Goal: Task Accomplishment & Management: Manage account settings

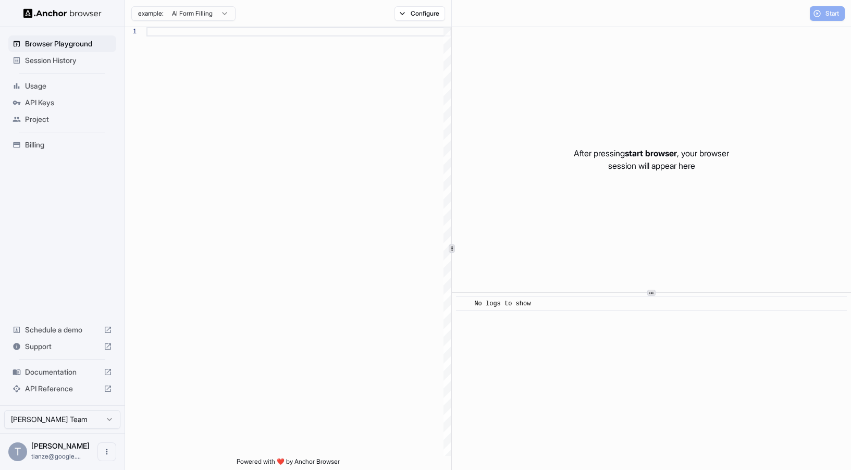
scroll to position [94, 0]
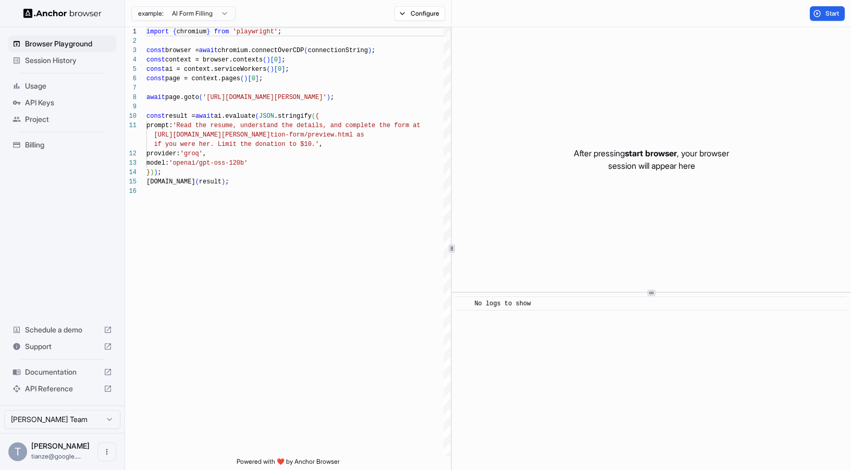
click at [33, 84] on span "Usage" at bounding box center [68, 86] width 87 height 10
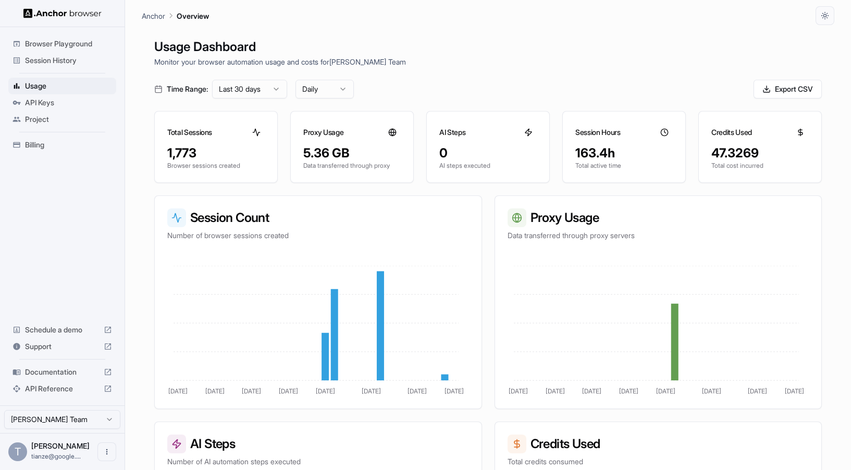
click at [55, 56] on span "Session History" at bounding box center [68, 60] width 87 height 10
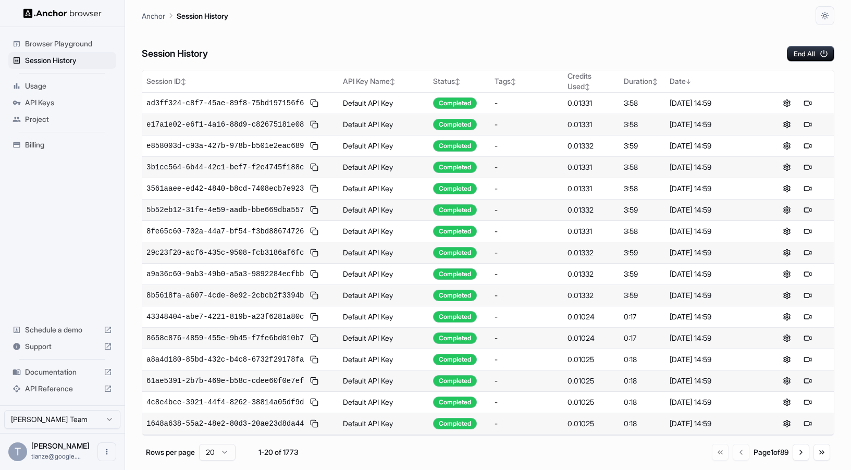
click at [47, 426] on html "Browser Playground Session History Usage API Keys Project Billing Schedule a de…" at bounding box center [425, 235] width 851 height 470
click at [43, 150] on span "Billing" at bounding box center [68, 145] width 87 height 10
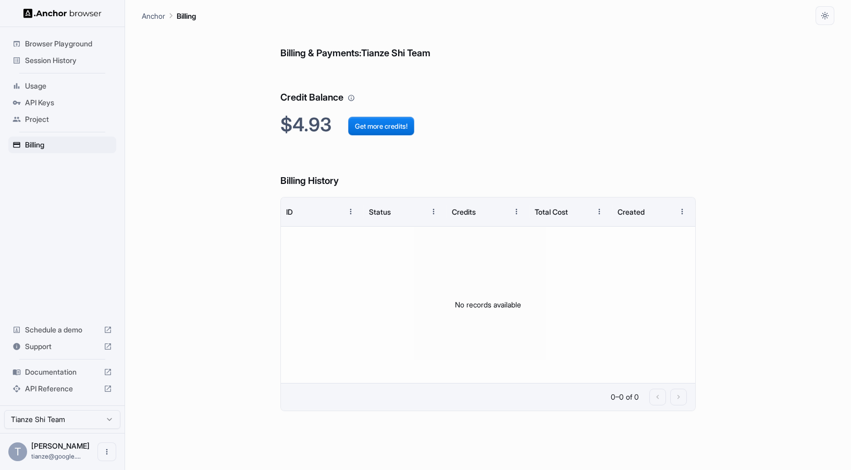
click at [70, 64] on span "Session History" at bounding box center [68, 60] width 87 height 10
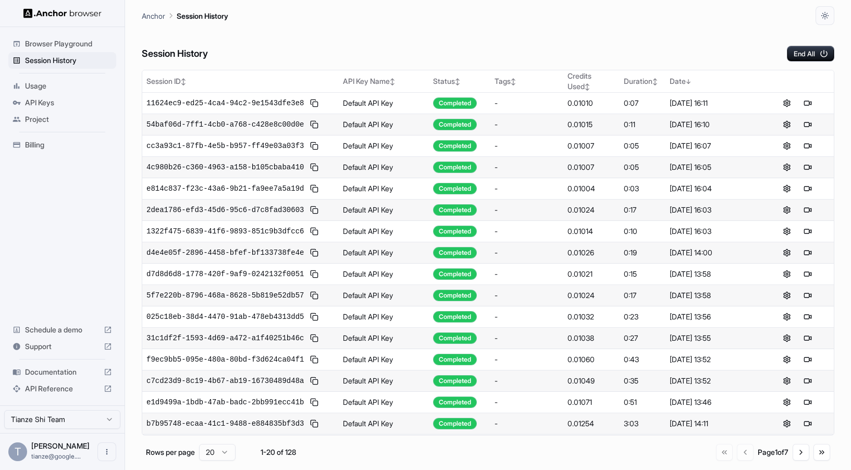
click at [56, 144] on div "Billing" at bounding box center [62, 145] width 108 height 17
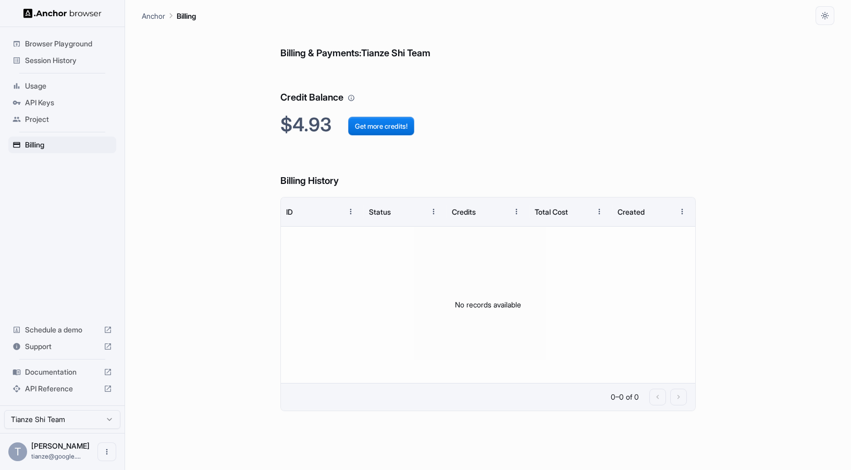
click at [66, 63] on span "Session History" at bounding box center [68, 60] width 87 height 10
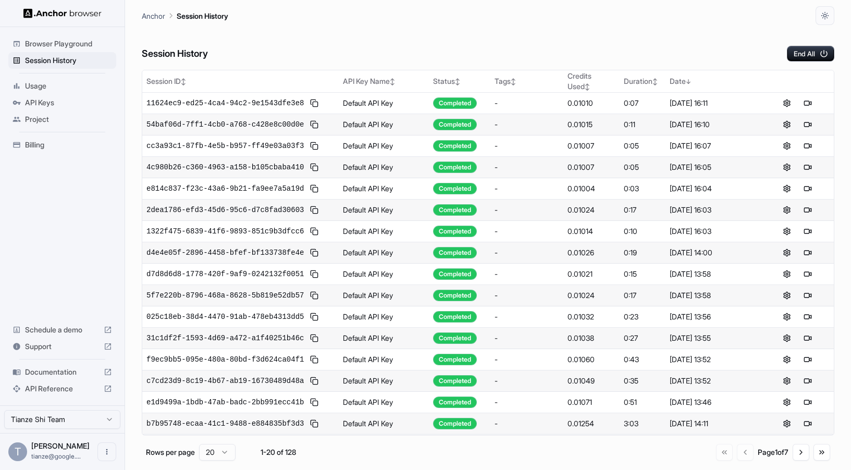
click at [49, 412] on html "Browser Playground Session History Usage API Keys Project Billing Schedule a de…" at bounding box center [425, 235] width 851 height 470
click at [57, 132] on hr at bounding box center [62, 132] width 87 height 1
click at [52, 150] on span "Billing" at bounding box center [68, 145] width 87 height 10
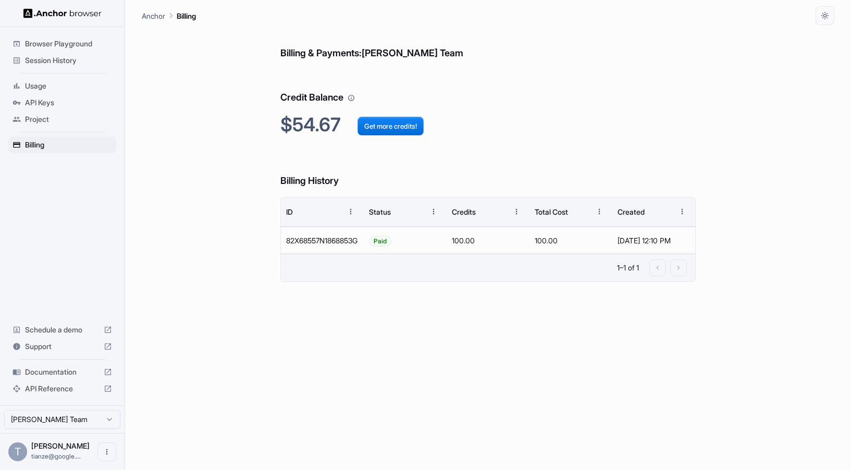
click at [52, 63] on span "Session History" at bounding box center [68, 60] width 87 height 10
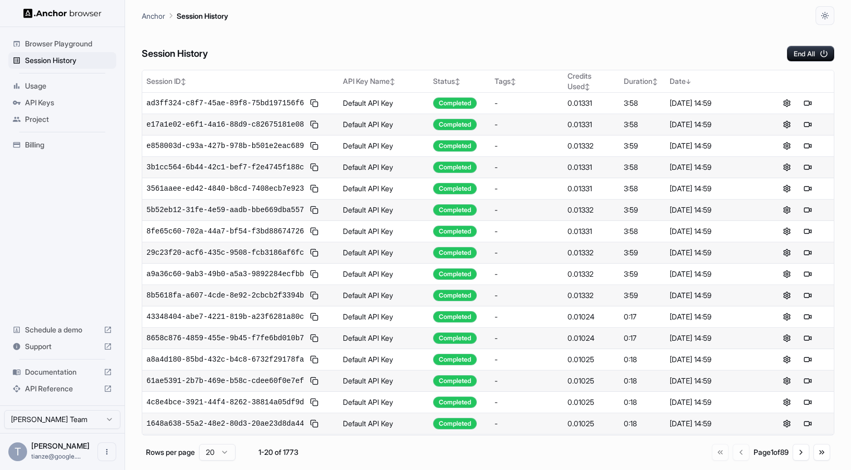
click at [30, 420] on html "Browser Playground Session History Usage API Keys Project Billing Schedule a de…" at bounding box center [425, 235] width 851 height 470
click at [56, 141] on ul "Browser Playground Session History Usage API Keys Project Billing" at bounding box center [62, 94] width 116 height 126
click at [46, 153] on div "Billing" at bounding box center [62, 145] width 108 height 17
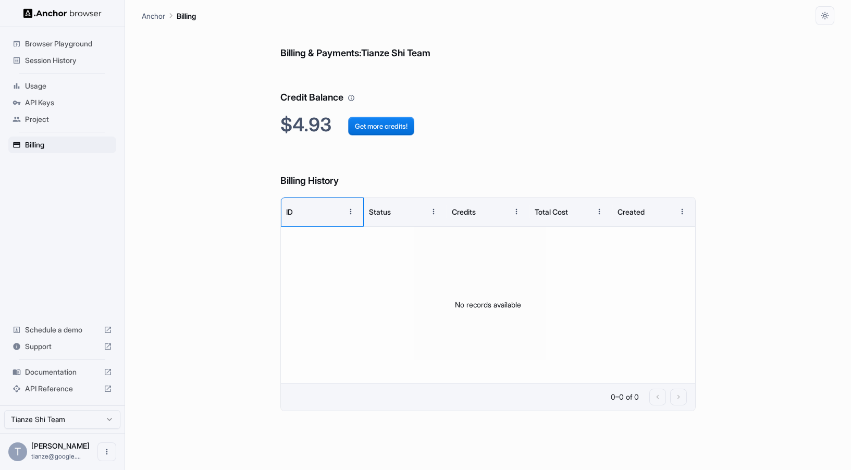
click at [288, 226] on div "ID" at bounding box center [313, 212] width 55 height 29
click at [303, 218] on div "ID" at bounding box center [313, 212] width 55 height 29
click at [237, 247] on div "Billing & Payments: Tianze Shi Team Credit Balance $4.93 Get more credits! Bill…" at bounding box center [488, 247] width 693 height 445
click at [59, 82] on div "Usage" at bounding box center [62, 86] width 108 height 17
